Goal: Task Accomplishment & Management: Complete application form

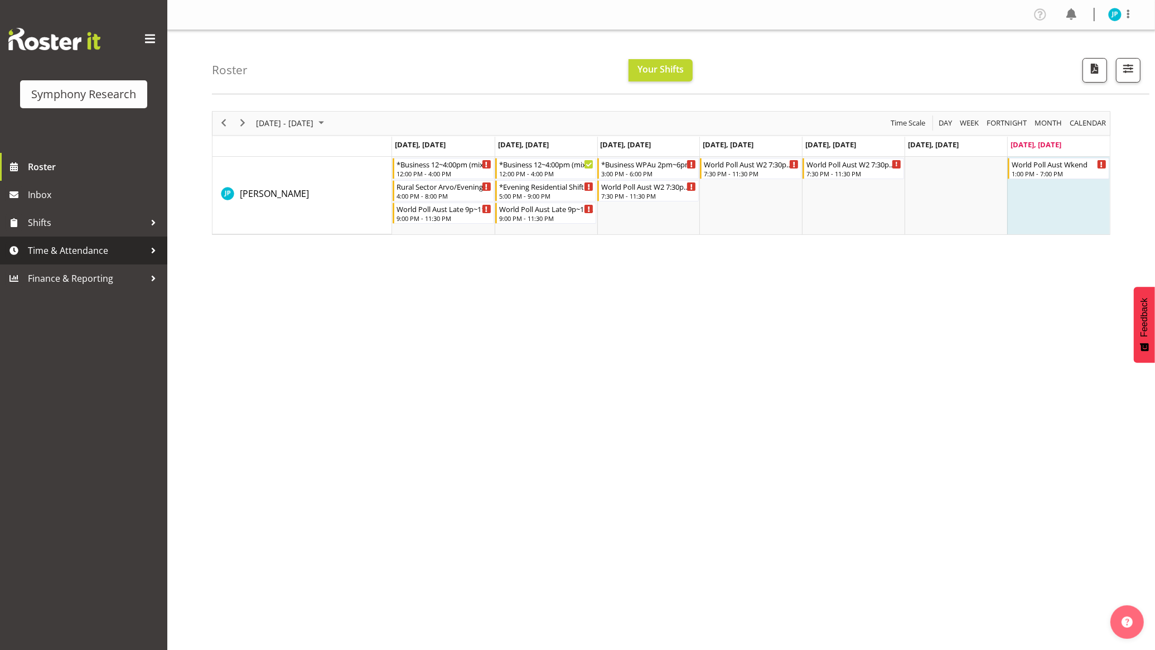
click at [79, 240] on link "Time & Attendance" at bounding box center [83, 250] width 167 height 28
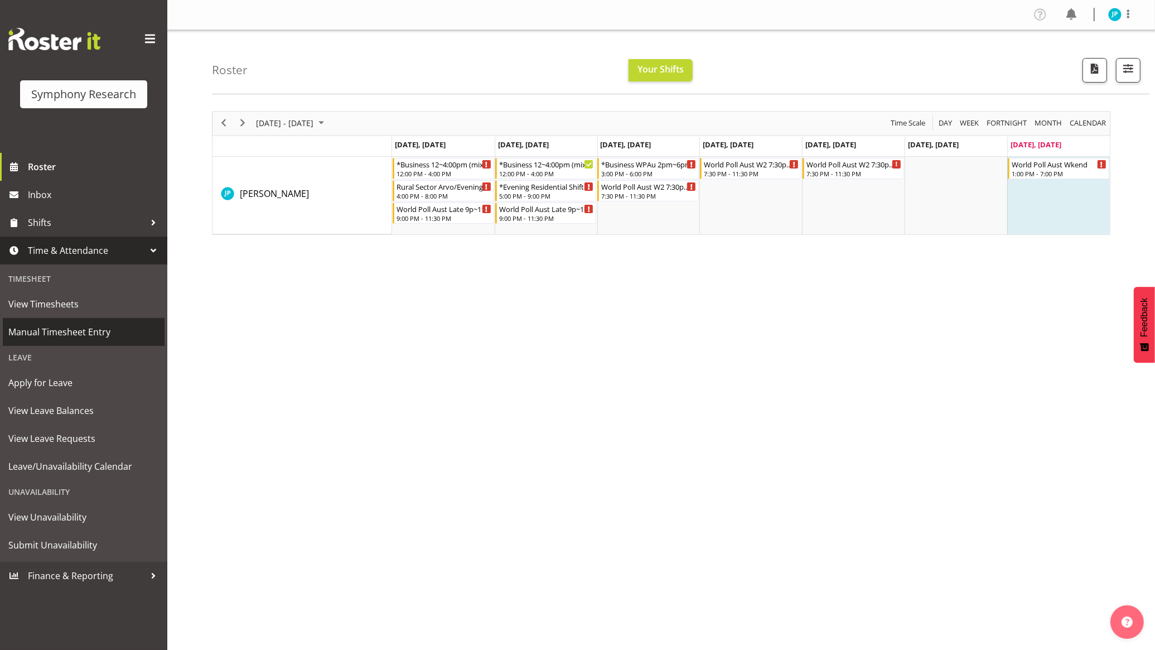
click at [67, 324] on span "Manual Timesheet Entry" at bounding box center [83, 331] width 151 height 17
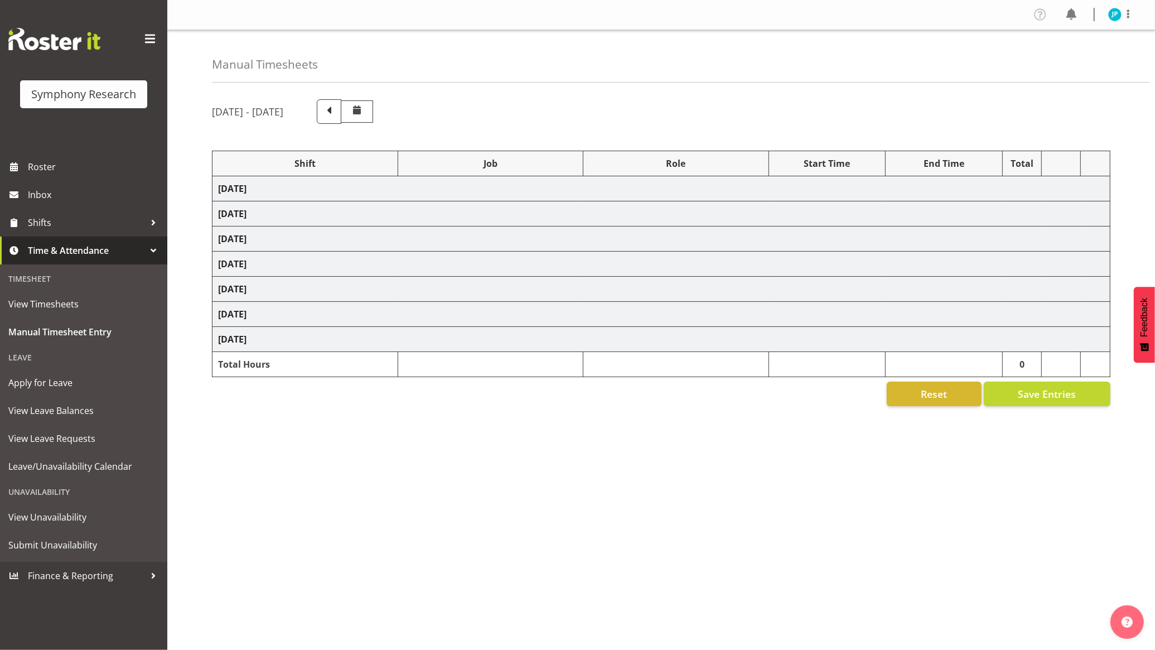
select select "26078"
select select "10587"
select select "47"
select select "26078"
select select "10499"
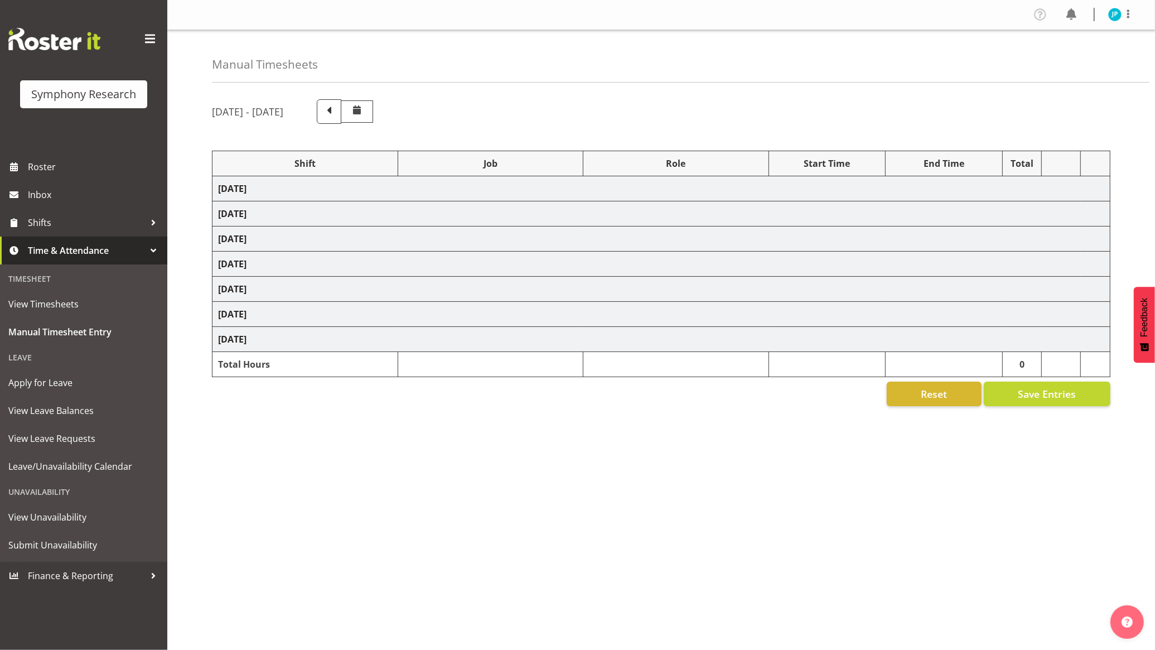
select select "47"
select select "48116"
select select "10587"
select select "47"
select select "26078"
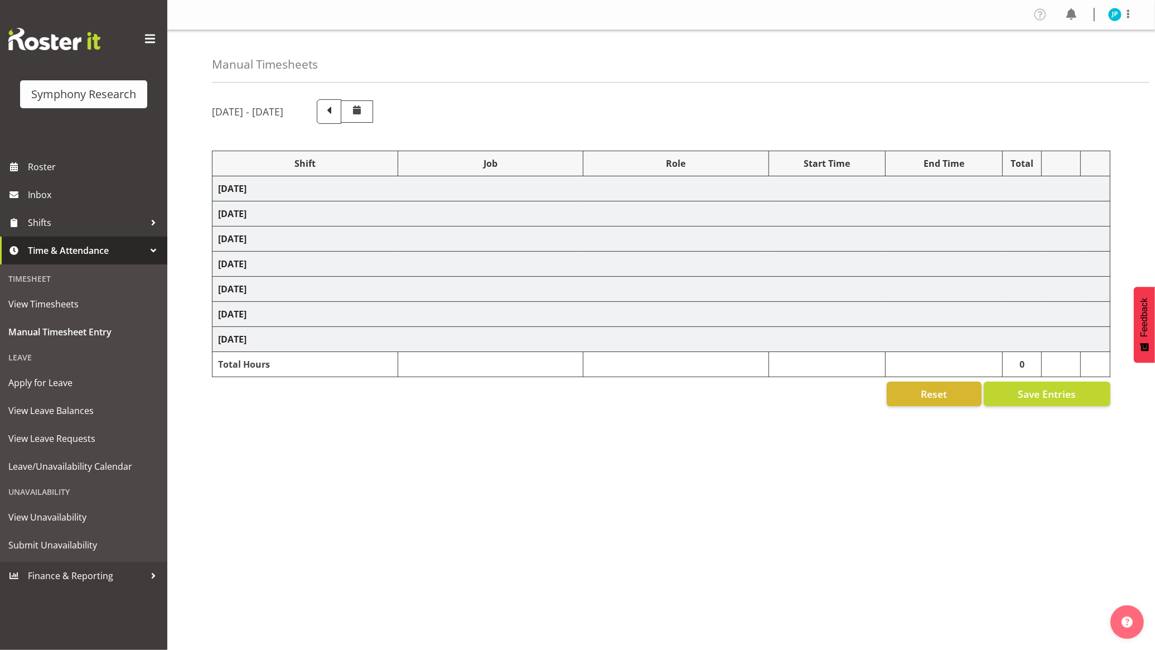
select select "10587"
select select "47"
select select "103"
select select "10499"
select select "47"
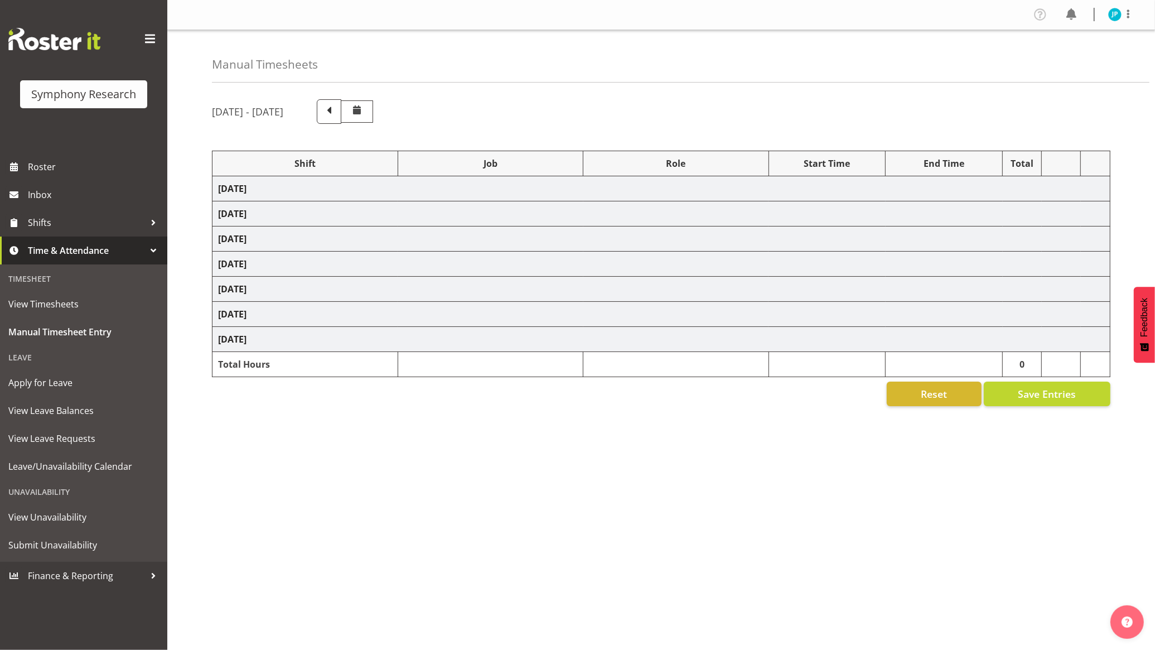
select select "48116"
select select "10587"
select select "47"
select select "48116"
select select "10499"
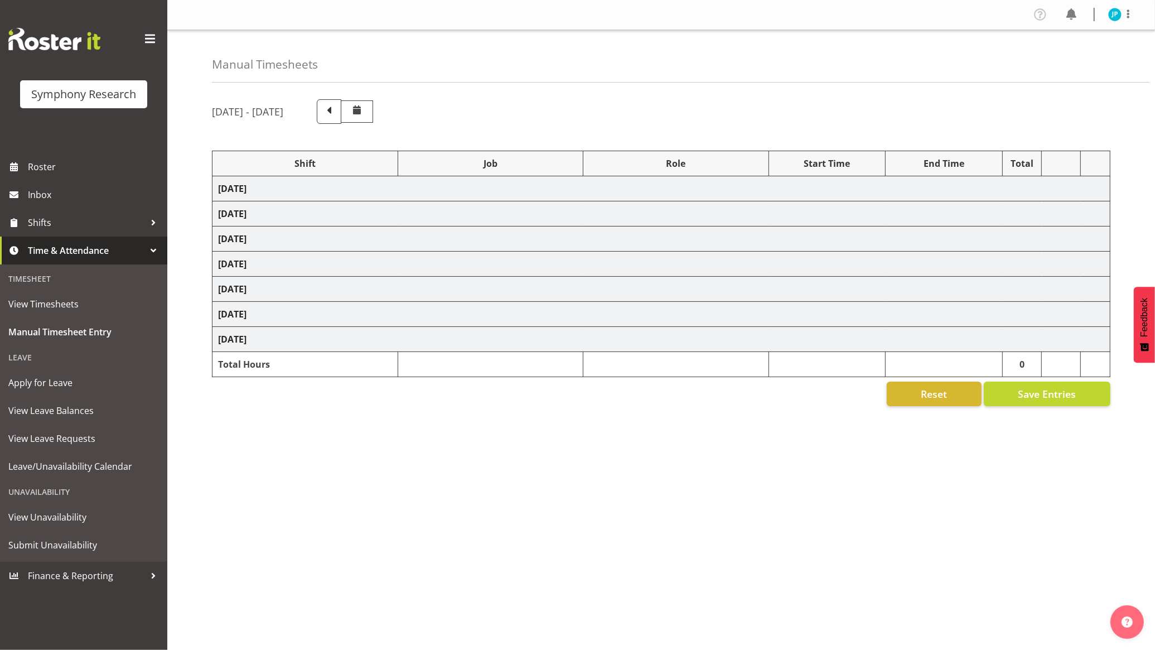
select select "47"
select select "56692"
select select "10499"
select select "47"
select select "103"
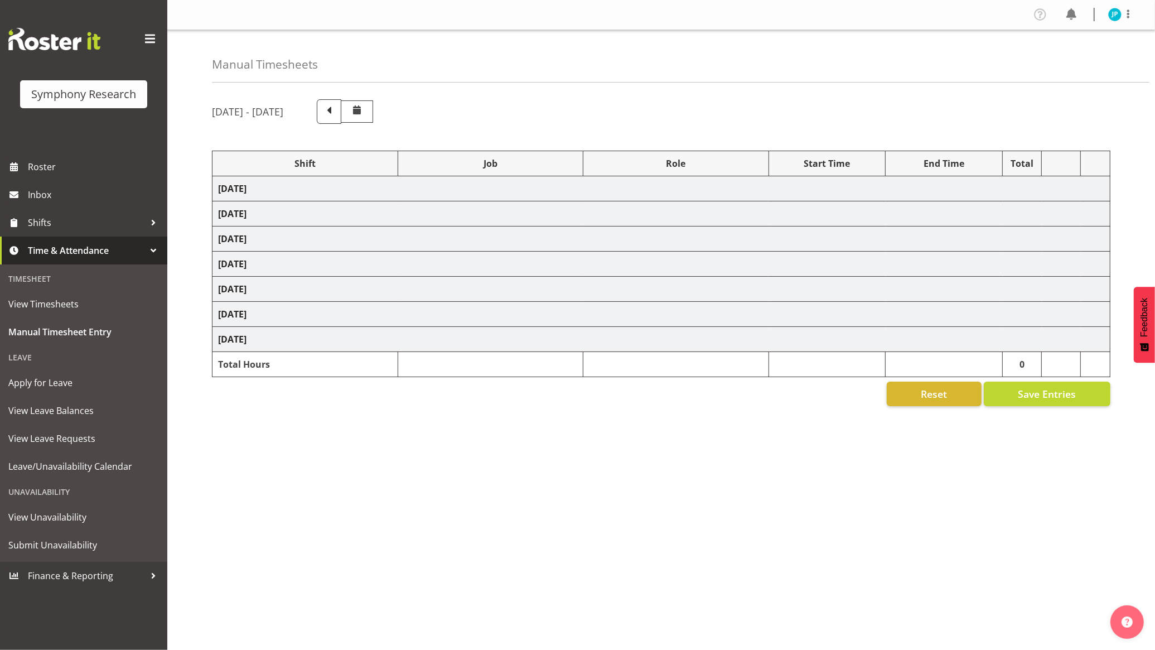
select select "10499"
select select "47"
select select "103"
select select "10732"
select select "103"
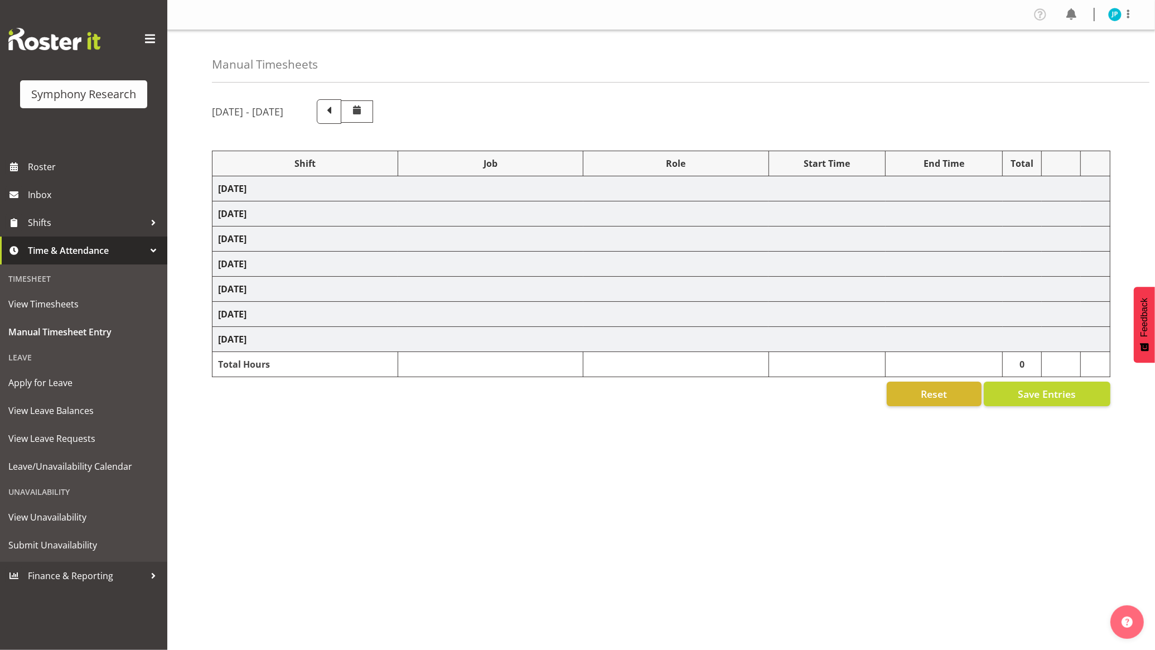
select select "10499"
select select "47"
select select "56692"
select select "10499"
select select "47"
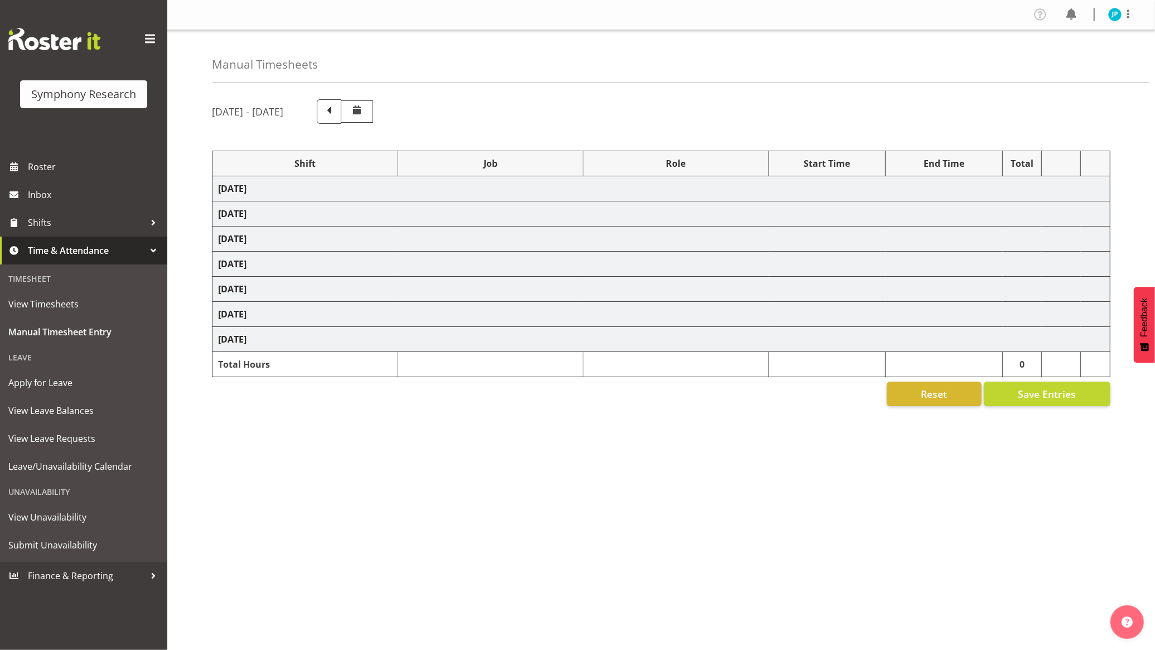
select select "103"
select select "10499"
select select "47"
select select "56692"
select select "10499"
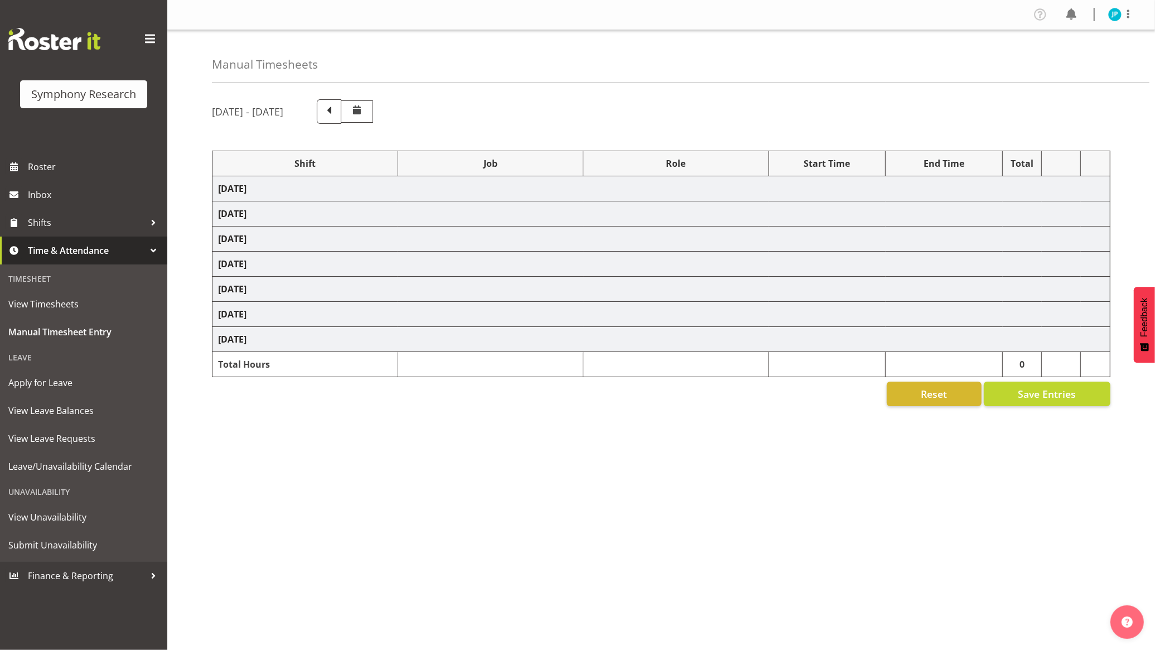
select select "47"
select select "43777"
select select "10732"
select select "11547"
select select "10499"
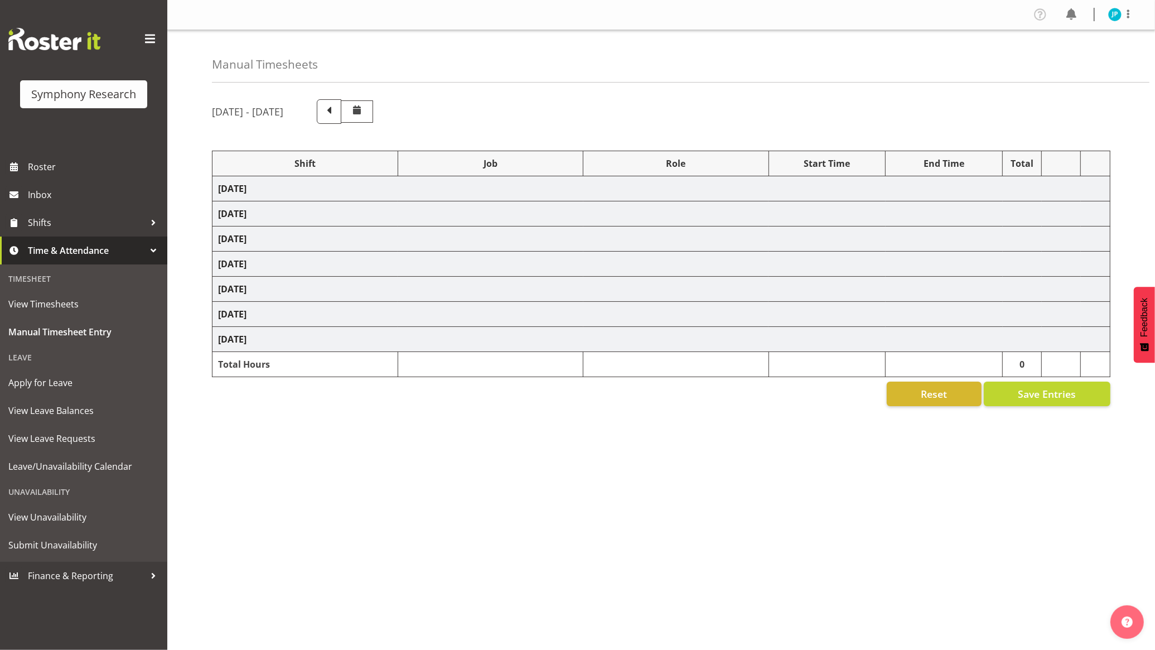
select select "47"
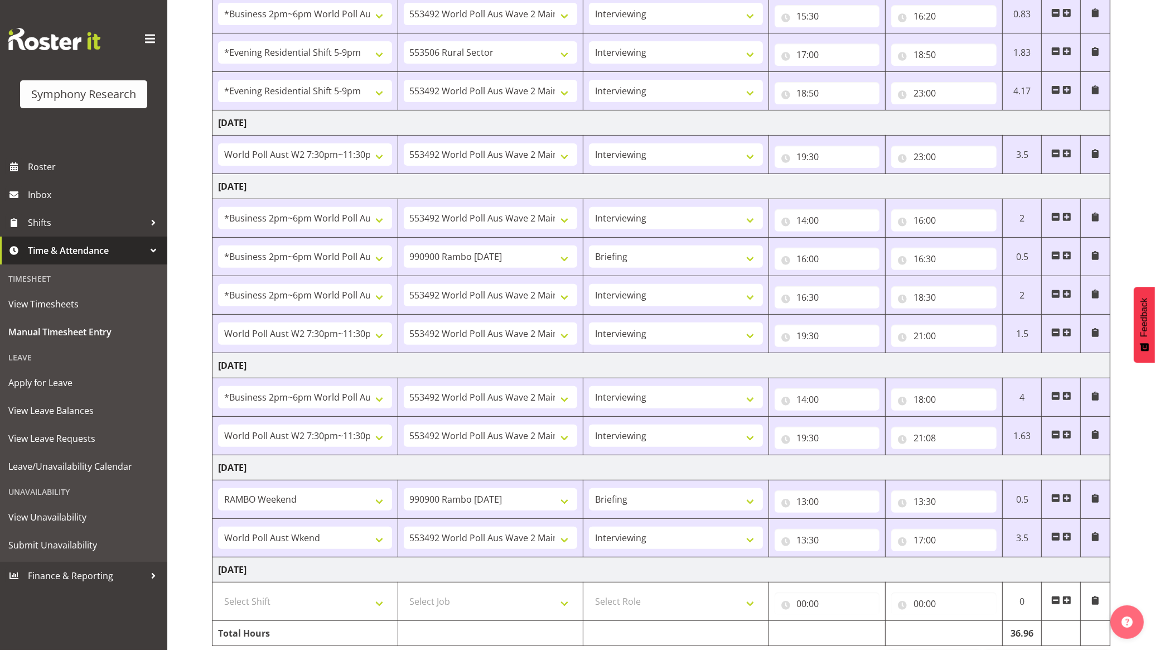
scroll to position [433, 0]
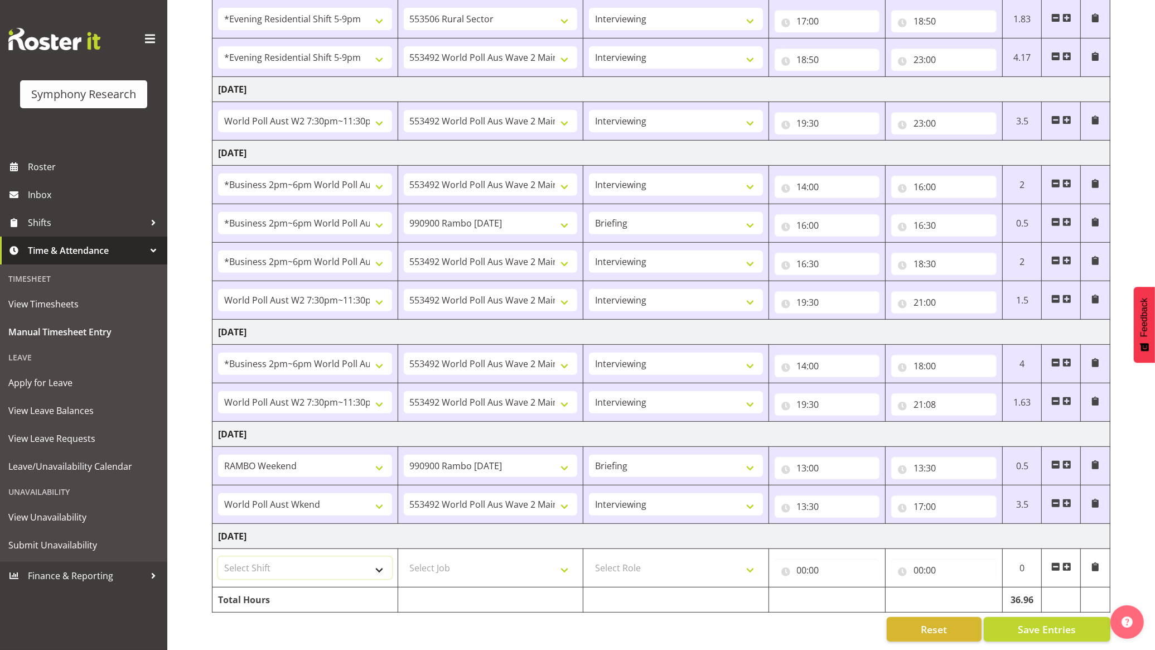
click at [372, 561] on select "Select Shift !!Weekend Residential (Roster IT Shift Label) *Business 9/10am ~ 4…" at bounding box center [305, 567] width 174 height 22
select select "43777"
click at [218, 556] on select "Select Shift !!Weekend Residential (Roster IT Shift Label) *Business 9/10am ~ 4…" at bounding box center [305, 567] width 174 height 22
click at [482, 558] on select "Select Job 550060 IF Admin 553492 World Poll Aus Wave 2 Main 2025 553493 World …" at bounding box center [491, 567] width 174 height 22
select select "10732"
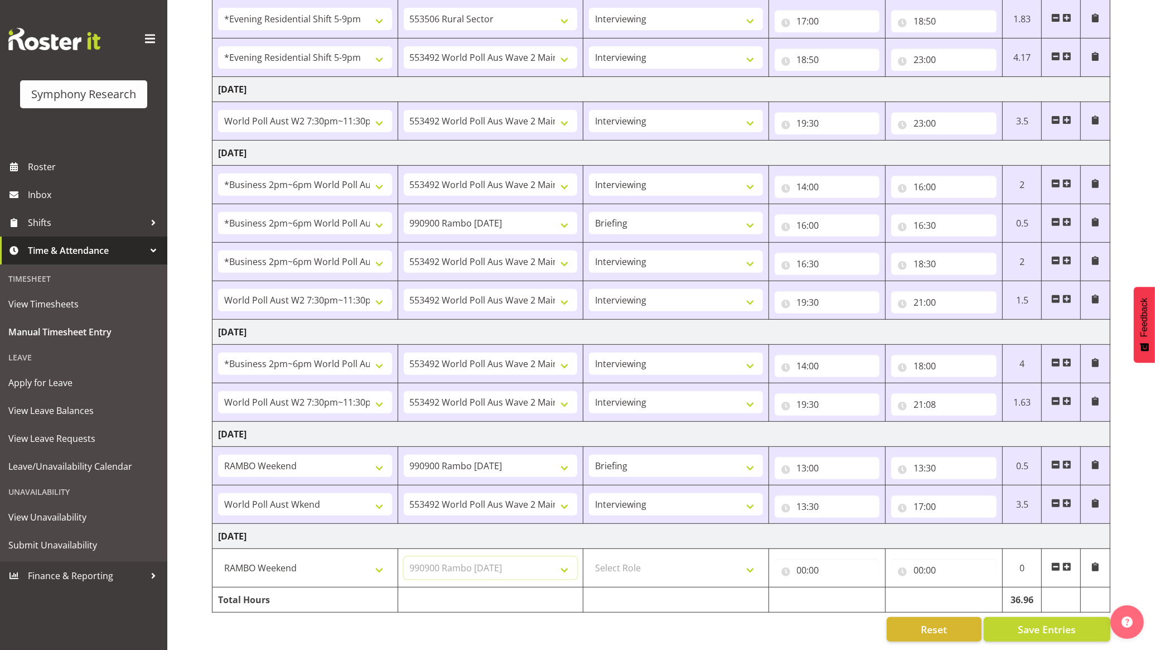
click at [404, 556] on select "Select Job 550060 IF Admin 553492 World Poll Aus Wave 2 Main 2025 553493 World …" at bounding box center [491, 567] width 174 height 22
click at [691, 556] on select "Select Role Briefing Interviewing" at bounding box center [676, 567] width 174 height 22
select select "47"
click at [589, 556] on select "Select Role Briefing Interviewing" at bounding box center [676, 567] width 174 height 22
click at [806, 559] on input "00:00" at bounding box center [826, 570] width 105 height 22
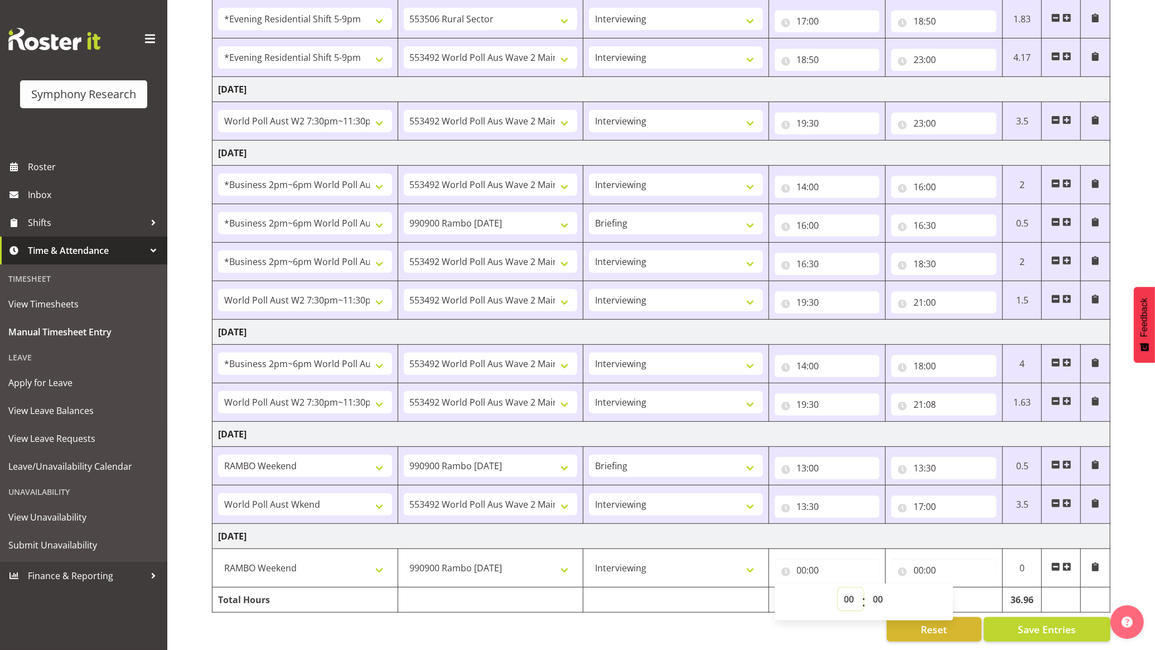
click at [843, 588] on select "00 01 02 03 04 05 06 07 08 09 10 11 12 13 14 15 16 17 18 19 20 21 22 23" at bounding box center [850, 599] width 25 height 22
select select "12"
click at [838, 588] on select "00 01 02 03 04 05 06 07 08 09 10 11 12 13 14 15 16 17 18 19 20 21 22 23" at bounding box center [850, 599] width 25 height 22
type input "12:00"
click at [935, 559] on input "00:00" at bounding box center [943, 570] width 105 height 22
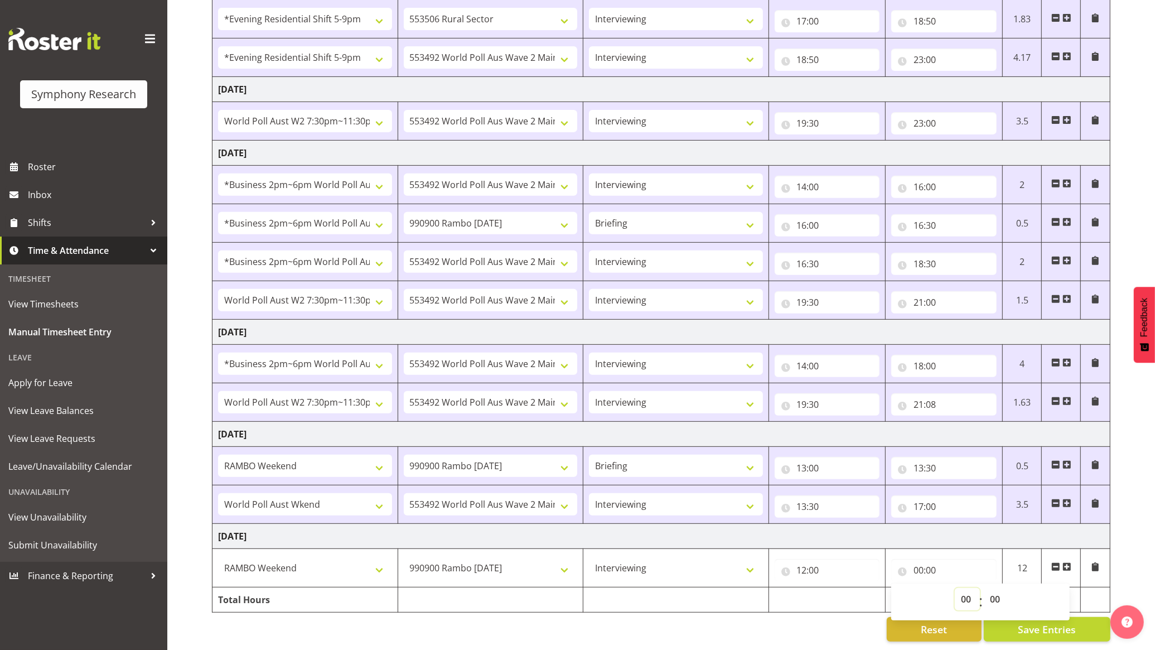
click at [965, 590] on select "00 01 02 03 04 05 06 07 08 09 10 11 12 13 14 15 16 17 18 19 20 21 22 23" at bounding box center [967, 599] width 25 height 22
select select "15"
click at [955, 588] on select "00 01 02 03 04 05 06 07 08 09 10 11 12 13 14 15 16 17 18 19 20 21 22 23" at bounding box center [967, 599] width 25 height 22
type input "15:00"
click at [1064, 562] on span at bounding box center [1066, 566] width 9 height 9
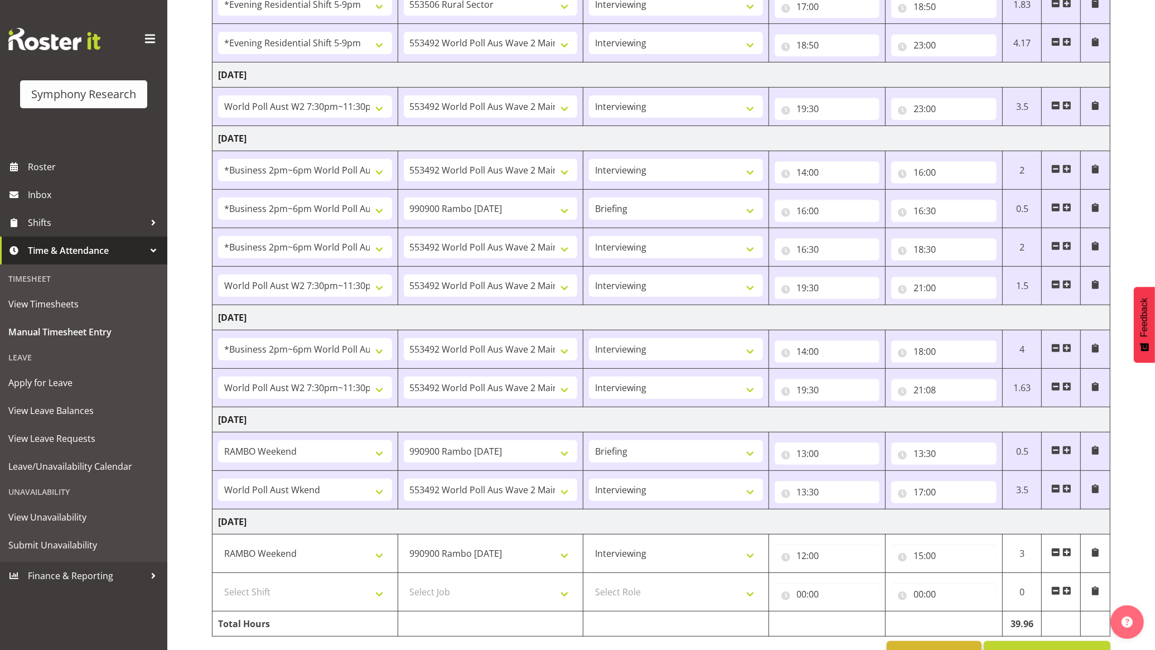
scroll to position [472, 0]
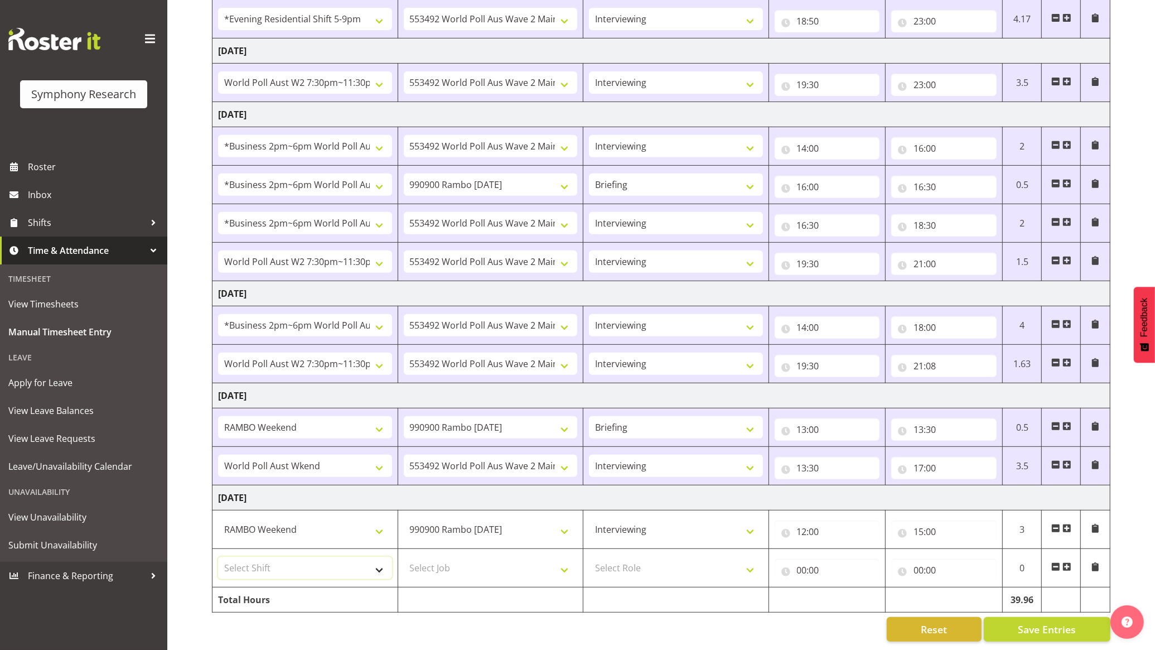
click at [347, 556] on select "Select Shift !!Weekend Residential (Roster IT Shift Label) *Business 9/10am ~ 4…" at bounding box center [305, 567] width 174 height 22
select select "11547"
click at [218, 556] on select "Select Shift !!Weekend Residential (Roster IT Shift Label) *Business 9/10am ~ 4…" at bounding box center [305, 567] width 174 height 22
click at [523, 556] on select "Select Job 550060 IF Admin 553492 World Poll Aus Wave 2 Main 2025 553493 World …" at bounding box center [491, 567] width 174 height 22
select select "10499"
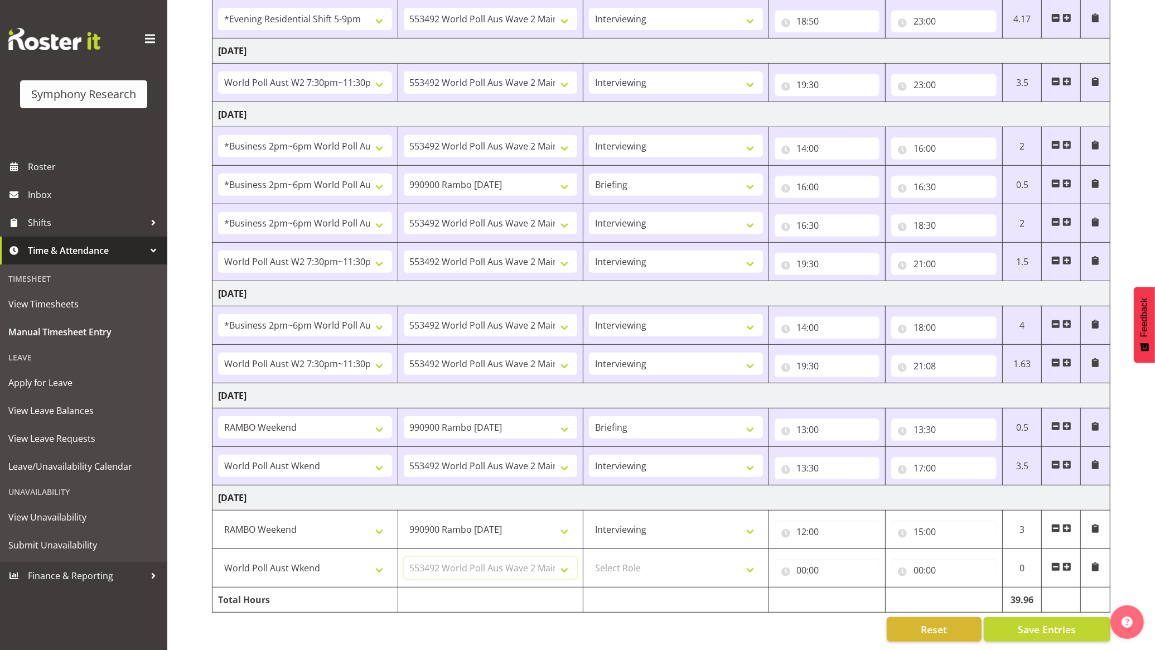
click at [404, 556] on select "Select Job 550060 IF Admin 553492 World Poll Aus Wave 2 Main 2025 553493 World …" at bounding box center [491, 567] width 174 height 22
click at [700, 556] on select "Select Role Briefing Interviewing" at bounding box center [676, 567] width 174 height 22
select select "47"
click at [589, 556] on select "Select Role Briefing Interviewing" at bounding box center [676, 567] width 174 height 22
click at [811, 562] on input "00:00" at bounding box center [826, 570] width 105 height 22
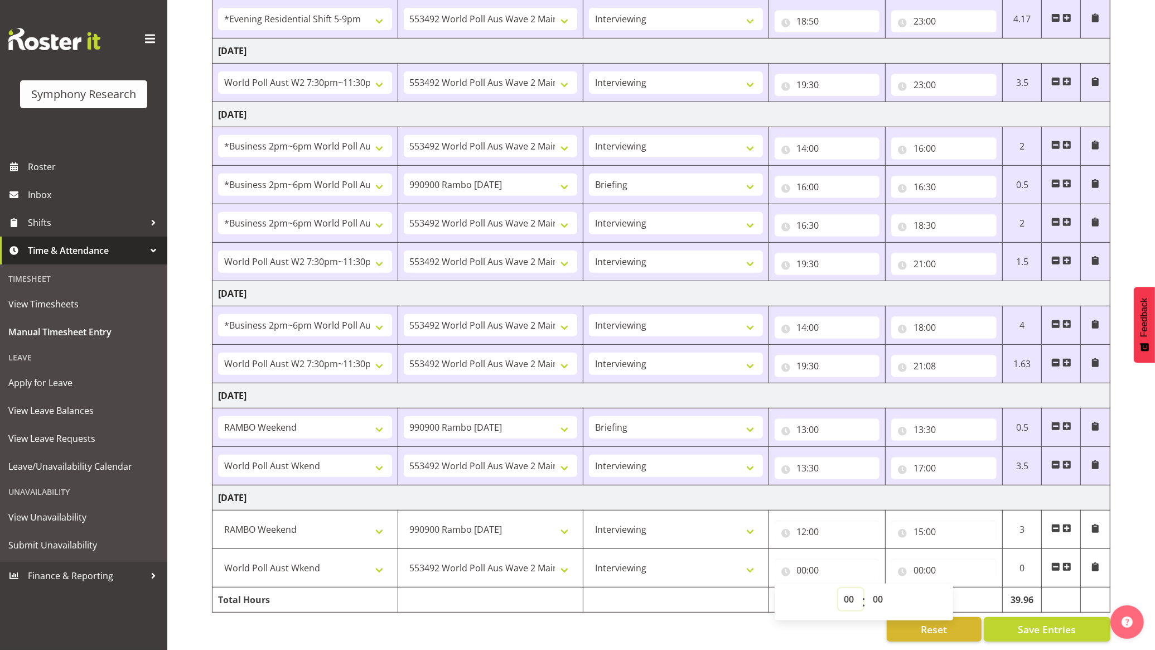
click at [851, 592] on select "00 01 02 03 04 05 06 07 08 09 10 11 12 13 14 15 16 17 18 19 20 21 22 23" at bounding box center [850, 599] width 25 height 22
select select "15"
click at [838, 588] on select "00 01 02 03 04 05 06 07 08 09 10 11 12 13 14 15 16 17 18 19 20 21 22 23" at bounding box center [850, 599] width 25 height 22
type input "15:00"
click at [968, 559] on input "00:00" at bounding box center [943, 570] width 105 height 22
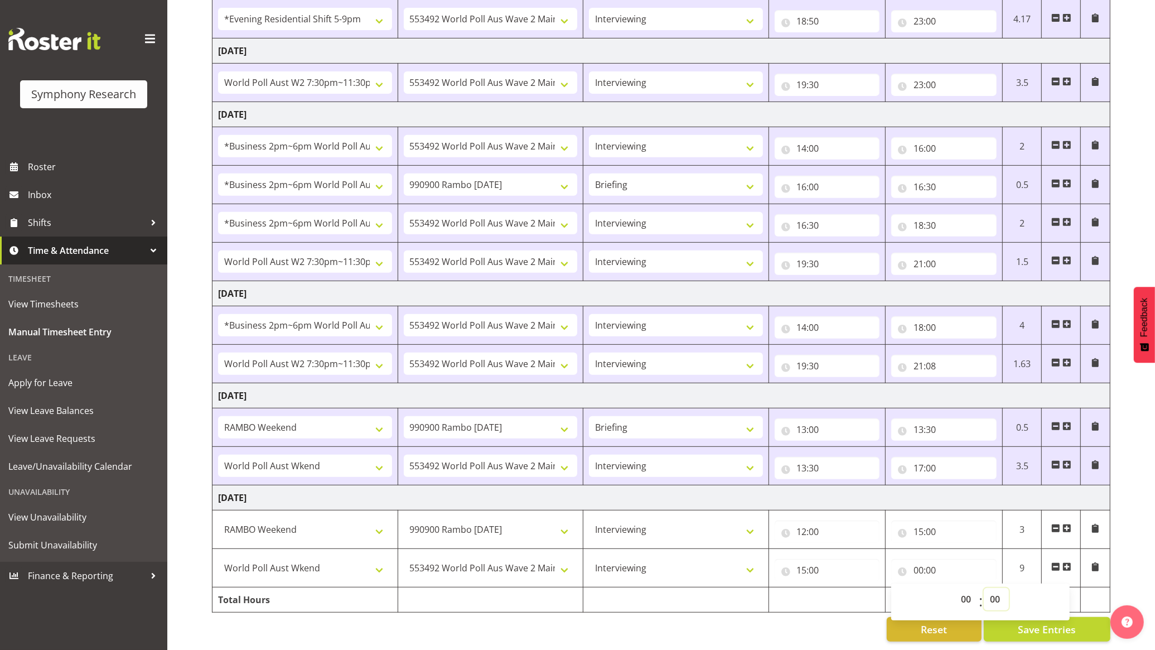
click at [994, 588] on select "00 01 02 03 04 05 06 07 08 09 10 11 12 13 14 15 16 17 18 19 20 21 22 23 24 25 2…" at bounding box center [996, 599] width 25 height 22
select select "19"
click at [984, 588] on select "00 01 02 03 04 05 06 07 08 09 10 11 12 13 14 15 16 17 18 19 20 21 22 23 24 25 2…" at bounding box center [996, 599] width 25 height 22
type input "00:19"
click at [942, 559] on input "00:19" at bounding box center [943, 570] width 105 height 22
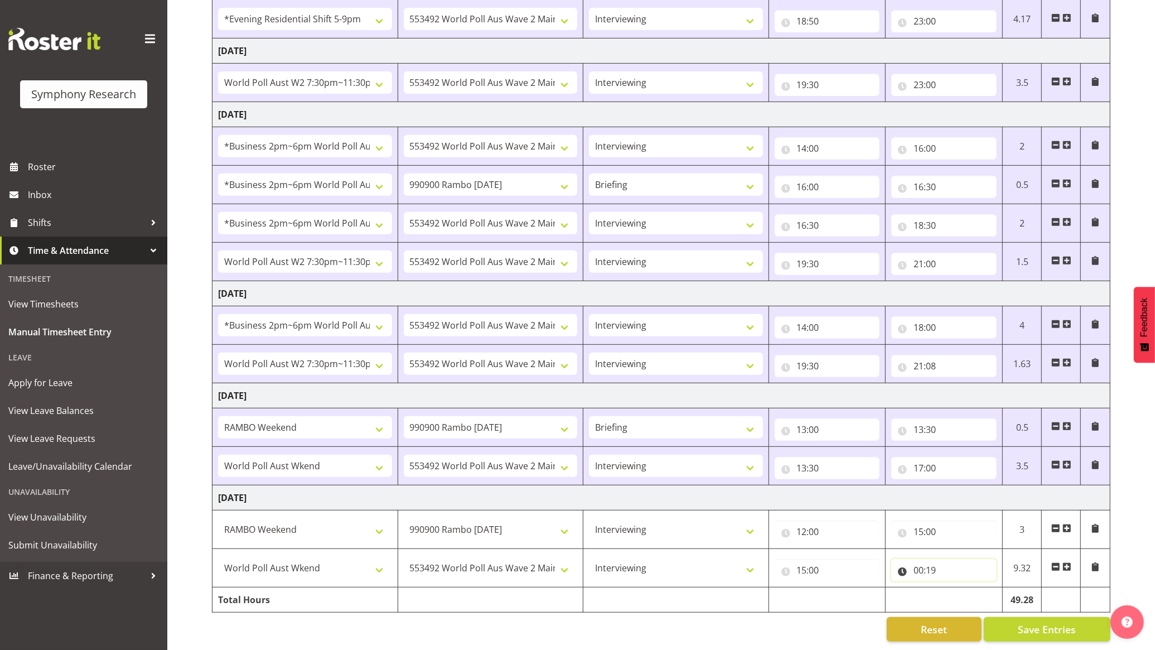
click at [917, 559] on input "00:19" at bounding box center [943, 570] width 105 height 22
click at [959, 589] on select "00 01 02 03 04 05 06 07 08 09 10 11 12 13 14 15 16 17 18 19 20 21 22 23" at bounding box center [967, 599] width 25 height 22
select select "18"
click at [955, 588] on select "00 01 02 03 04 05 06 07 08 09 10 11 12 13 14 15 16 17 18 19 20 21 22 23" at bounding box center [967, 599] width 25 height 22
type input "18:19"
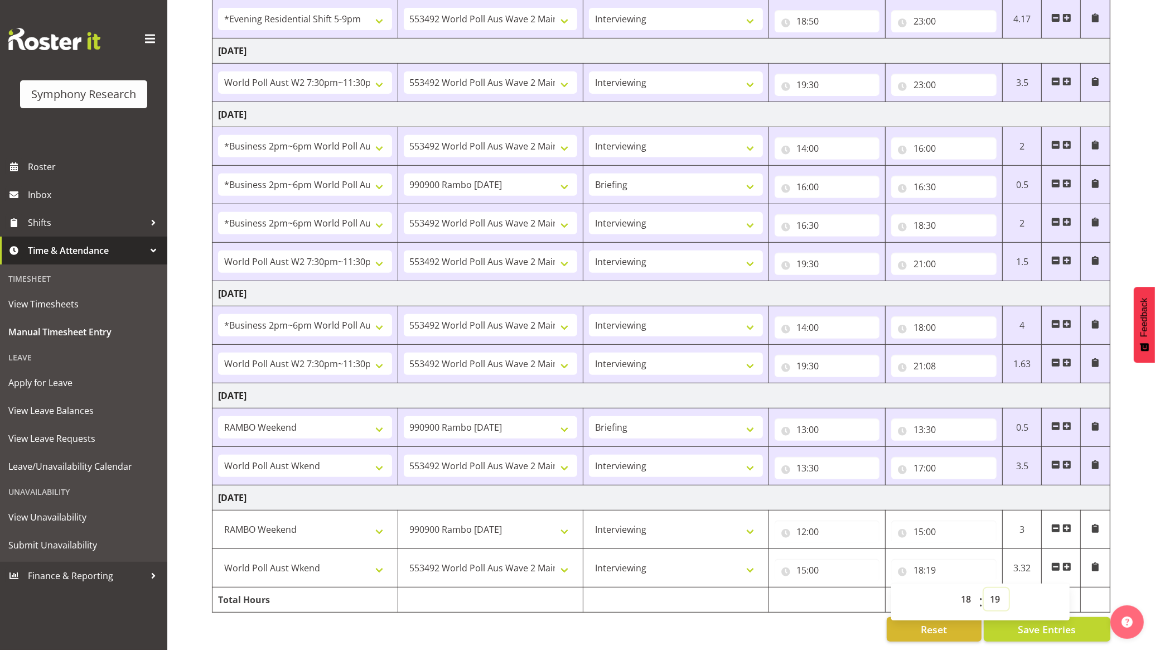
click at [999, 589] on select "00 01 02 03 04 05 06 07 08 09 10 11 12 13 14 15 16 17 18 19 20 21 22 23 24 25 2…" at bounding box center [996, 599] width 25 height 22
select select "30"
click at [984, 588] on select "00 01 02 03 04 05 06 07 08 09 10 11 12 13 14 15 16 17 18 19 20 21 22 23 24 25 2…" at bounding box center [996, 599] width 25 height 22
type input "18:30"
click at [795, 597] on td at bounding box center [826, 599] width 117 height 25
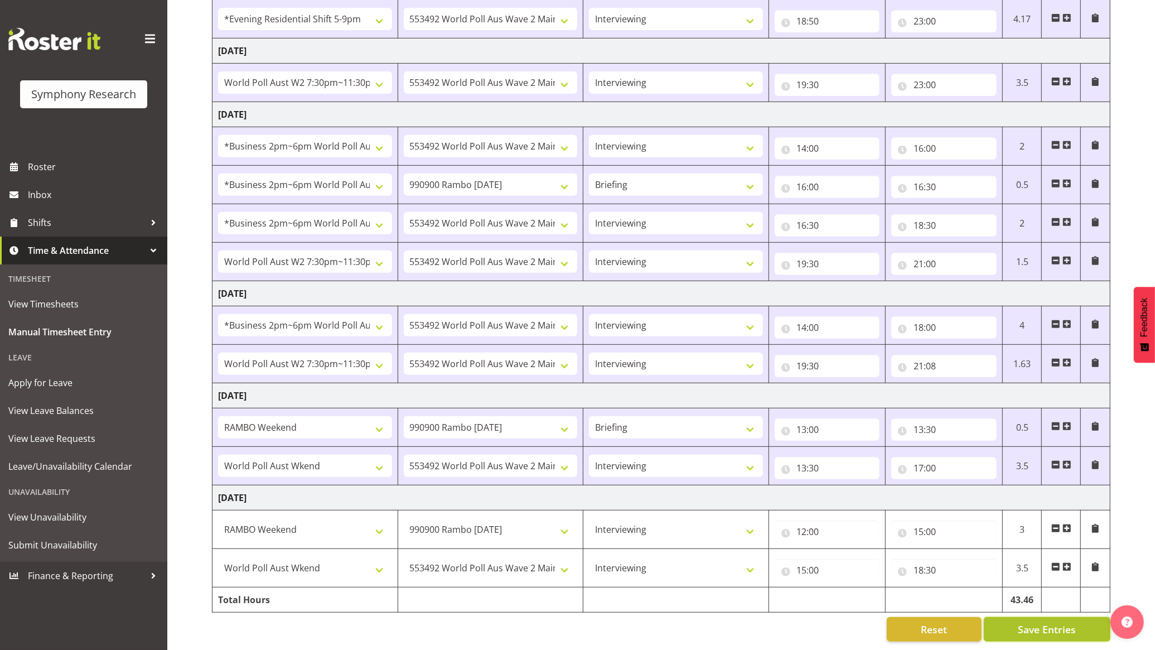
click at [1046, 622] on span "Save Entries" at bounding box center [1047, 629] width 58 height 14
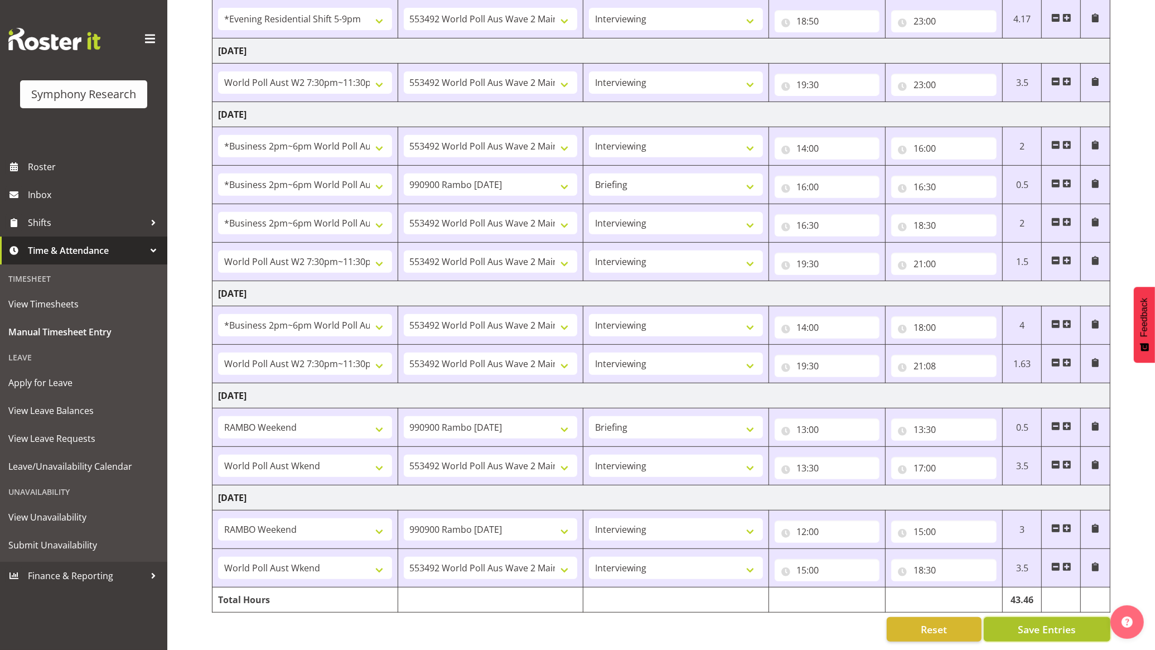
click at [1046, 622] on span "Save Entries" at bounding box center [1047, 629] width 58 height 14
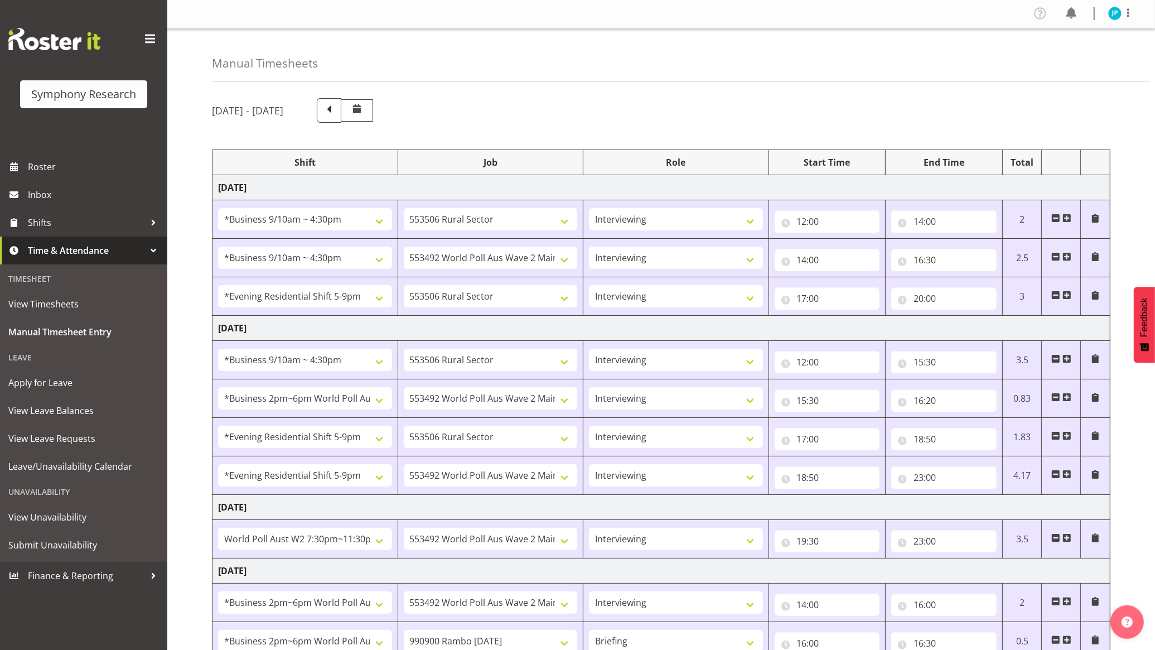
scroll to position [0, 0]
click at [1118, 15] on img at bounding box center [1114, 14] width 13 height 13
click at [1078, 57] on link "Log Out" at bounding box center [1081, 59] width 107 height 20
